Goal: Navigation & Orientation: Understand site structure

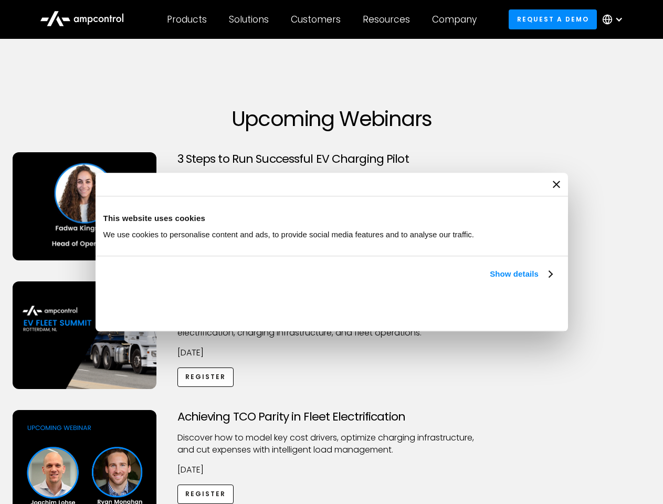
click at [490, 281] on link "Show details" at bounding box center [521, 274] width 62 height 13
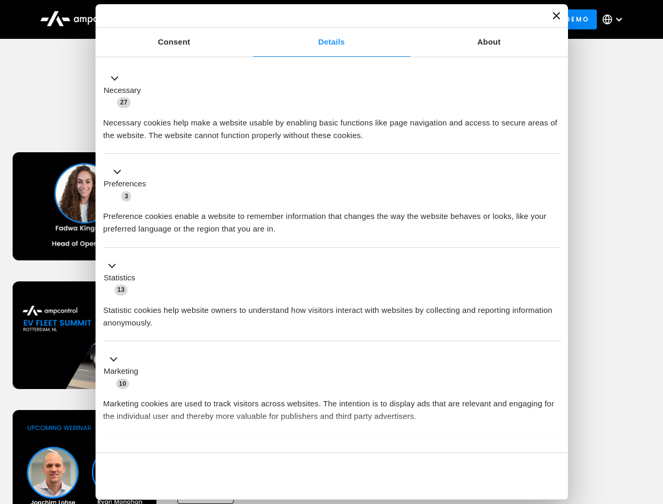
click at [554, 342] on li "Statistics 13 Statistic cookies help website owners to understand how visitors …" at bounding box center [331, 295] width 457 height 94
click at [652, 423] on div "Achieving TCO Parity in Fleet Electrification Discover how to model key cost dr…" at bounding box center [332, 492] width 660 height 165
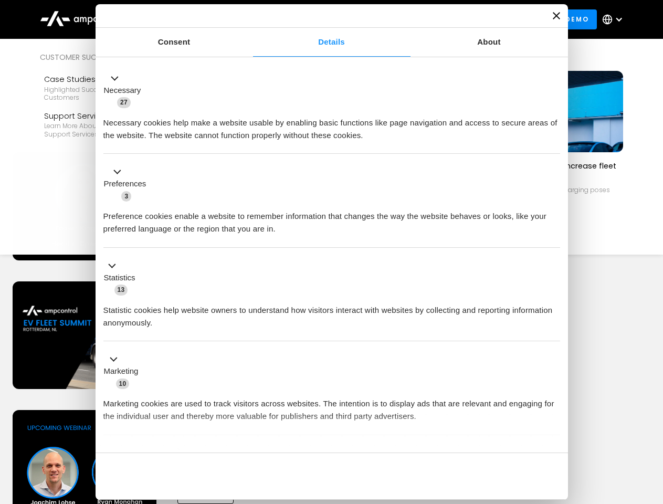
click at [323, 19] on div "Customers" at bounding box center [316, 20] width 50 height 12
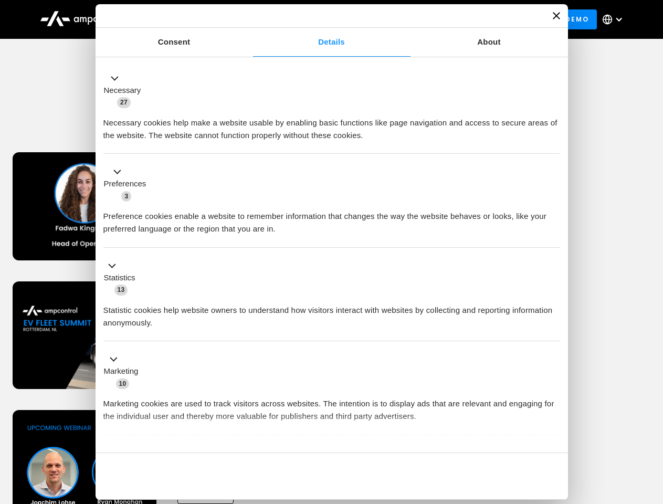
click at [186, 19] on div "Products" at bounding box center [187, 20] width 40 height 12
click at [250, 19] on div "Solutions" at bounding box center [249, 20] width 40 height 12
click at [318, 19] on div "Customers" at bounding box center [316, 20] width 50 height 12
click at [389, 19] on div "Resources" at bounding box center [386, 20] width 47 height 12
click at [458, 19] on div "Company" at bounding box center [454, 20] width 45 height 12
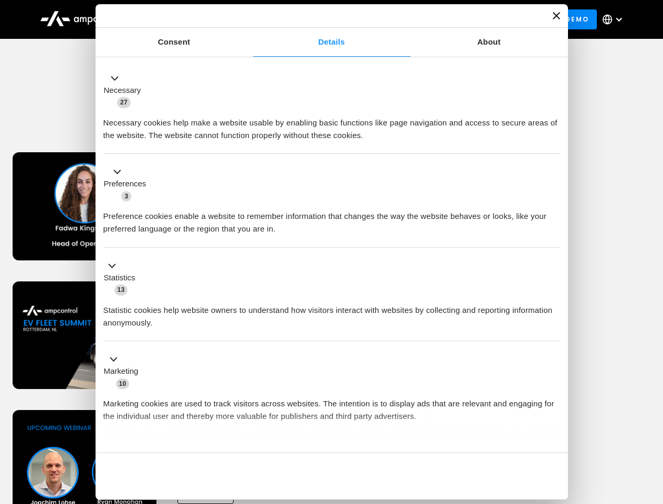
click at [616, 19] on div at bounding box center [619, 19] width 8 height 8
